Goal: Information Seeking & Learning: Learn about a topic

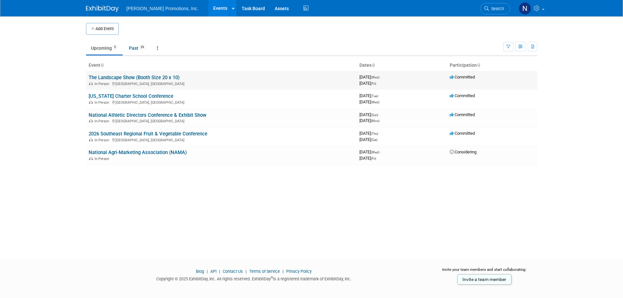
click at [162, 78] on link "The Landscape Show (Booth Size 20 x 10)" at bounding box center [134, 78] width 91 height 6
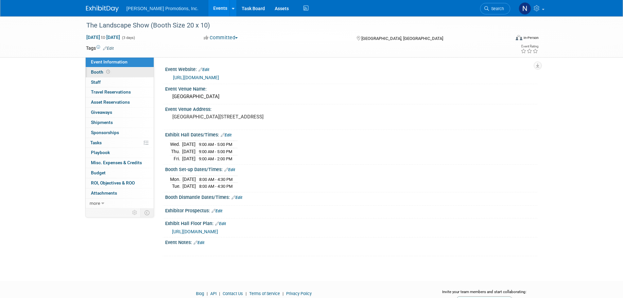
click at [99, 73] on span "Booth" at bounding box center [101, 71] width 20 height 5
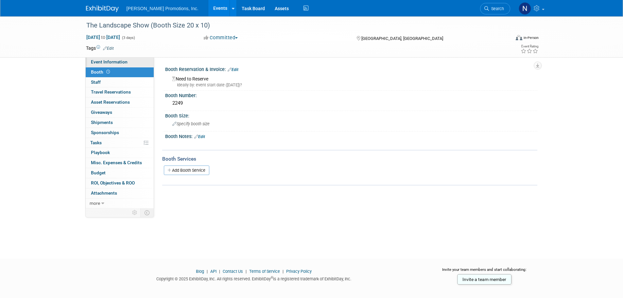
click at [121, 64] on link "Event Information" at bounding box center [120, 62] width 68 height 10
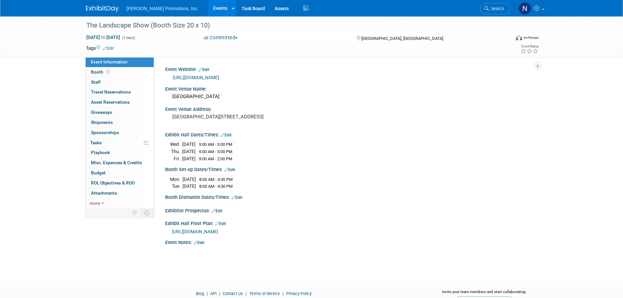
click at [219, 75] on link "[URL][DOMAIN_NAME]" at bounding box center [196, 77] width 46 height 5
click at [218, 230] on span "[URL][DOMAIN_NAME]" at bounding box center [195, 231] width 46 height 5
